Goal: Communication & Community: Participate in discussion

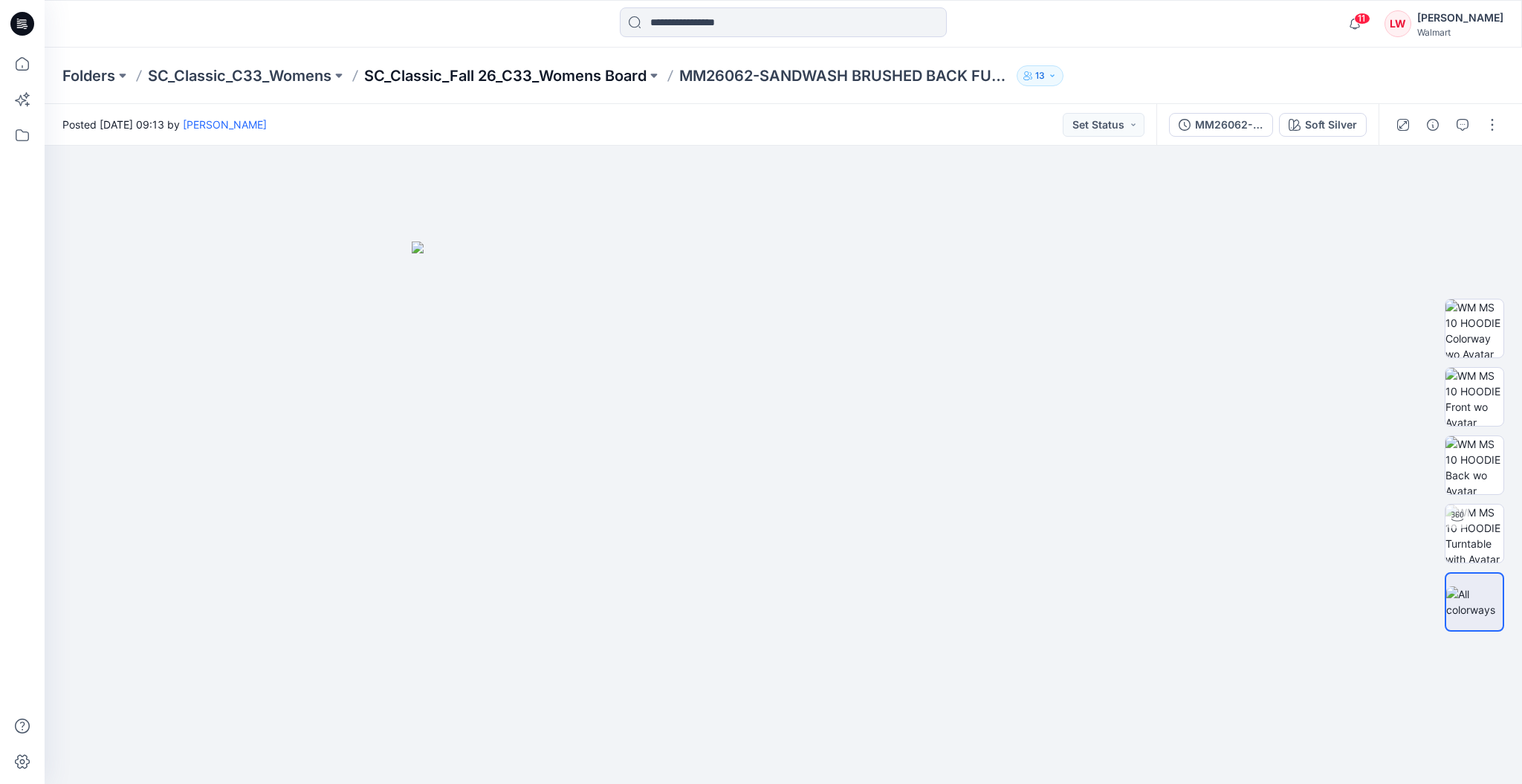
click at [571, 70] on p "SC_Classic_Fall 26_C33_Womens Board" at bounding box center [505, 75] width 282 height 21
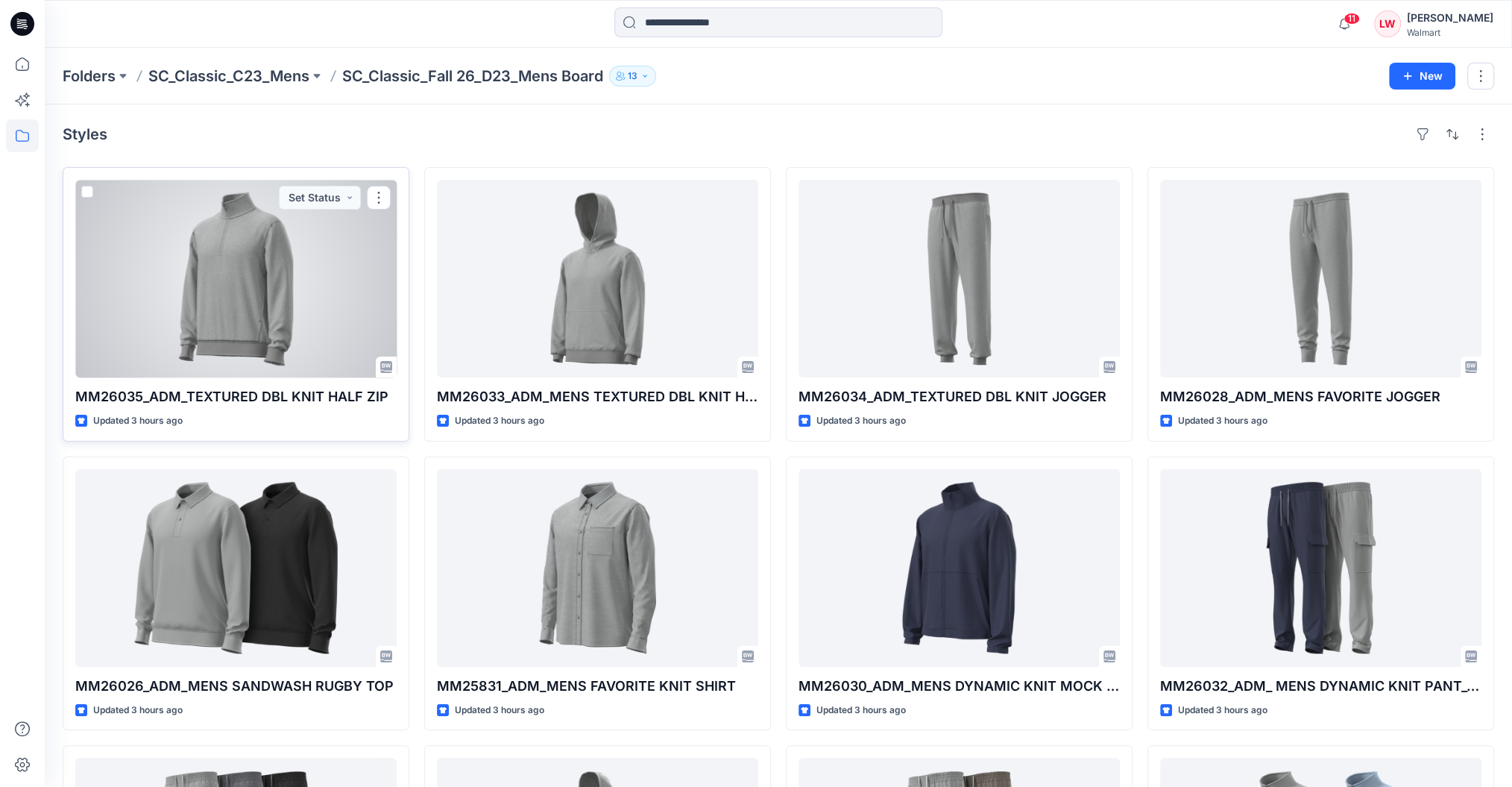
click at [313, 317] on div at bounding box center [236, 278] width 321 height 198
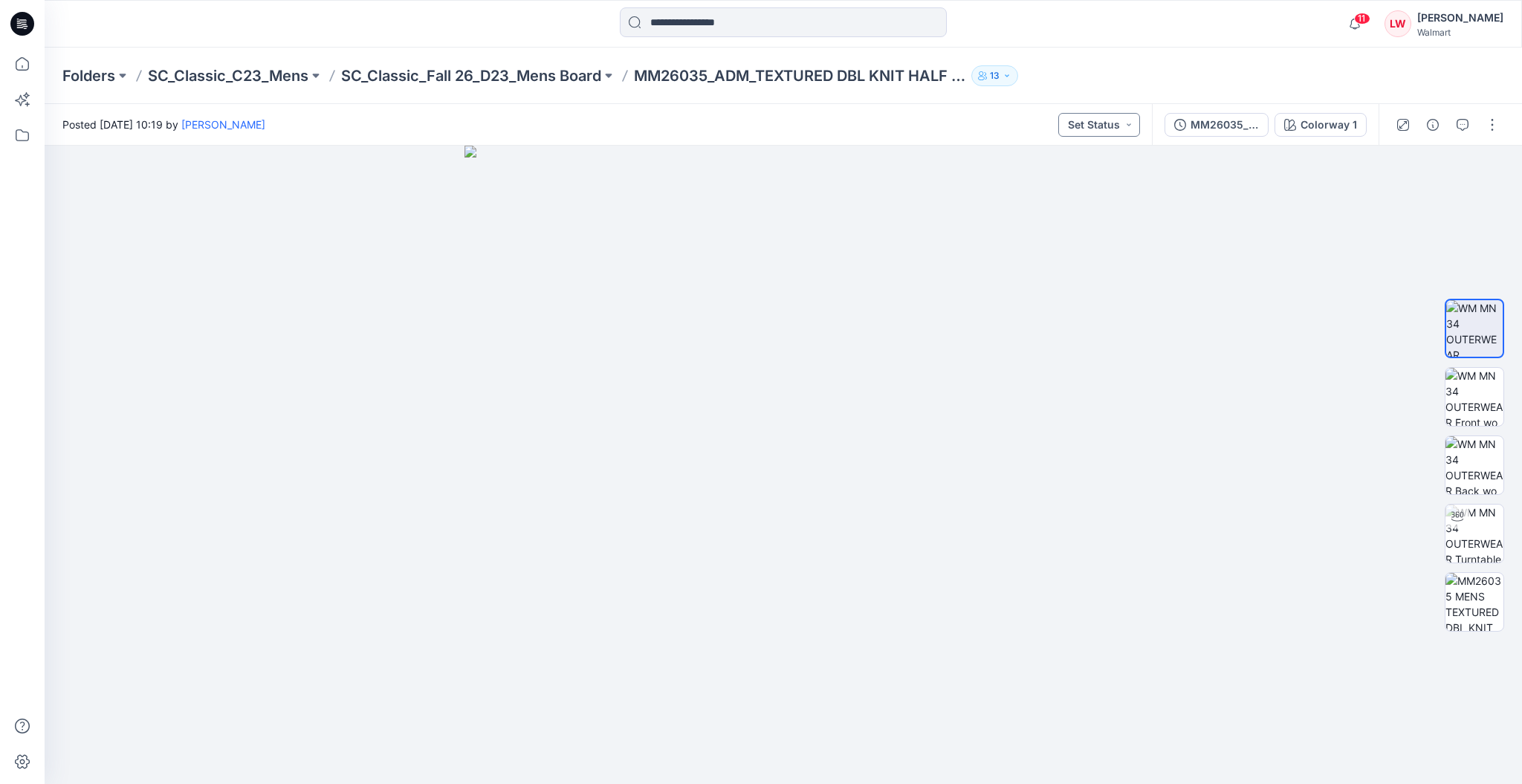
click at [1123, 132] on button "Set Status" at bounding box center [1099, 125] width 82 height 23
click at [1469, 106] on div at bounding box center [1447, 125] width 137 height 42
click at [1459, 124] on icon "button" at bounding box center [1463, 125] width 12 height 12
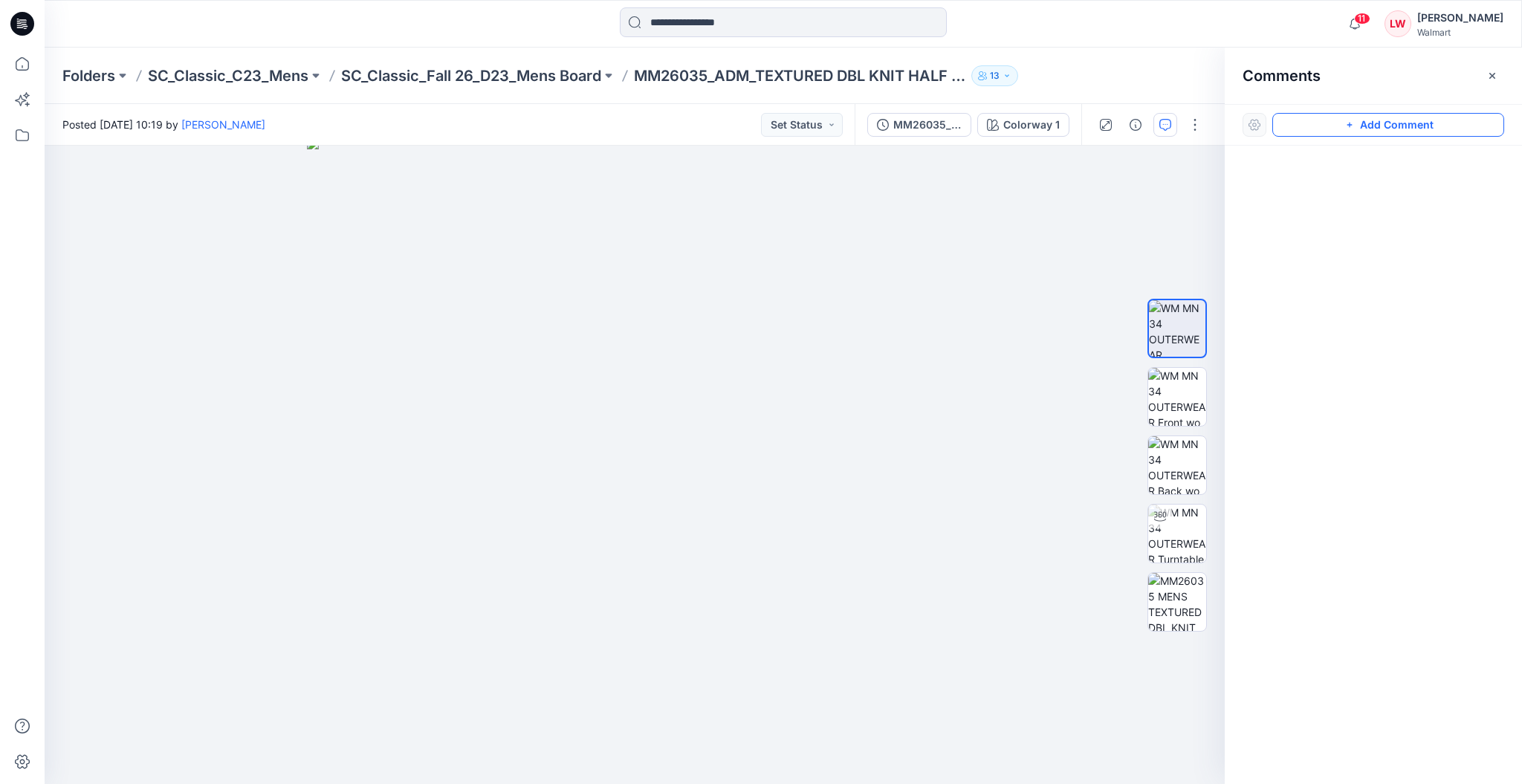
click at [1395, 126] on button "Add Comment" at bounding box center [1388, 125] width 232 height 23
click at [739, 227] on div "1" at bounding box center [634, 465] width 1180 height 638
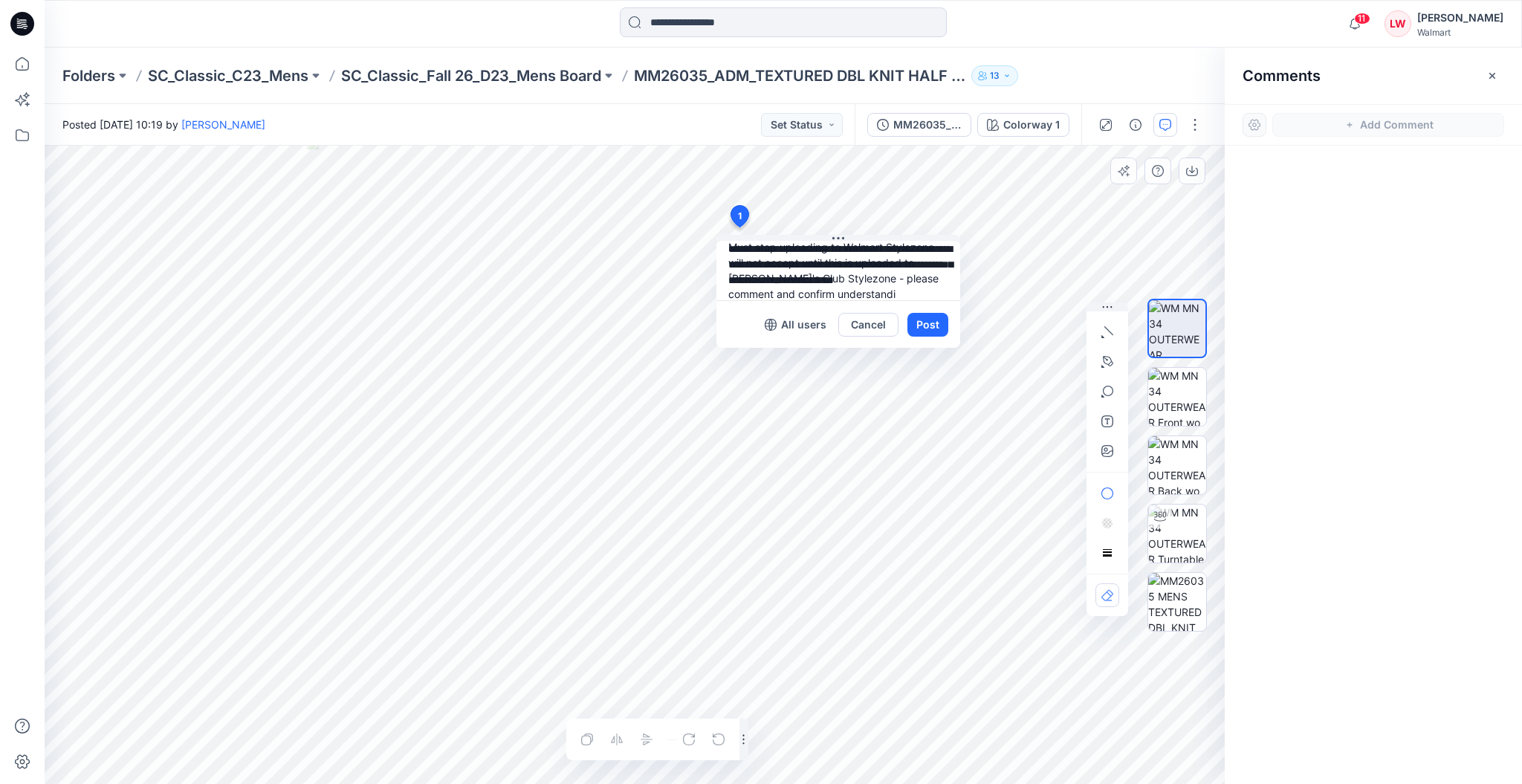
scroll to position [28, 0]
click at [813, 362] on p "[PERSON_NAME]" at bounding box center [825, 368] width 111 height 18
click at [800, 382] on p "latif@cfaiteam.com" at bounding box center [825, 385] width 111 height 15
click at [800, 382] on p "erika@athluxdesign.com" at bounding box center [825, 385] width 111 height 15
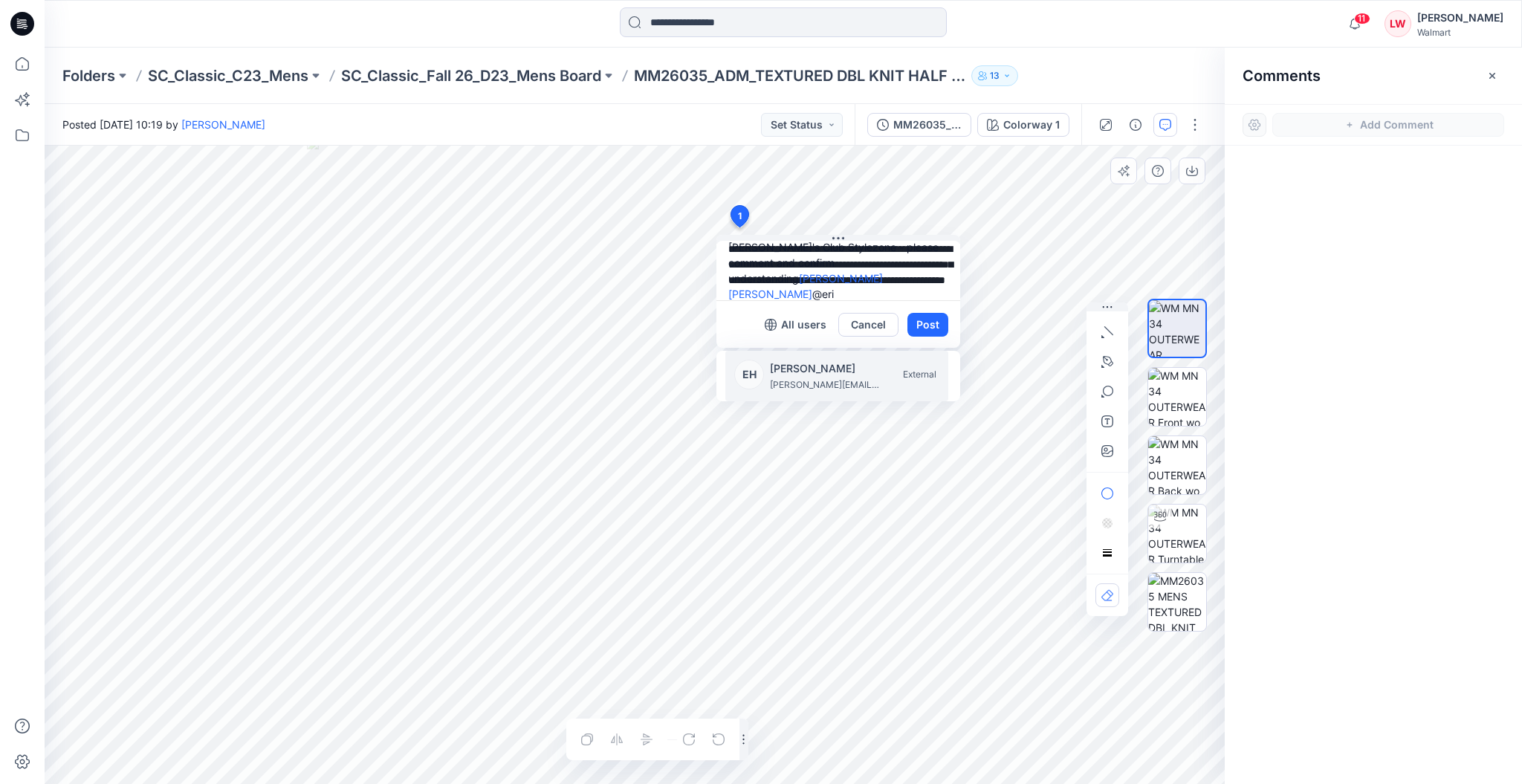
type textarea "**********"
click at [934, 319] on button "Post" at bounding box center [927, 325] width 41 height 23
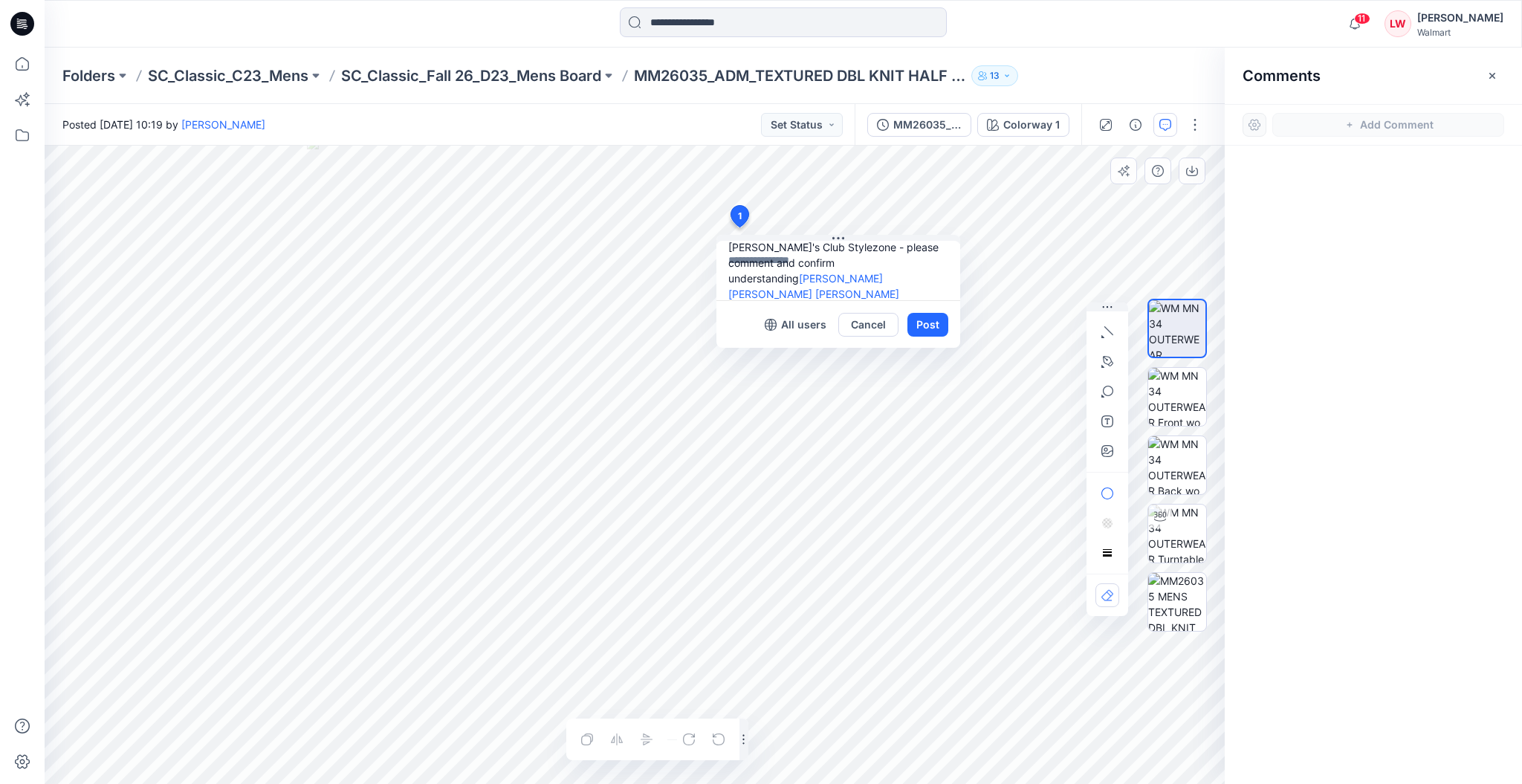
scroll to position [0, 0]
